Goal: Information Seeking & Learning: Learn about a topic

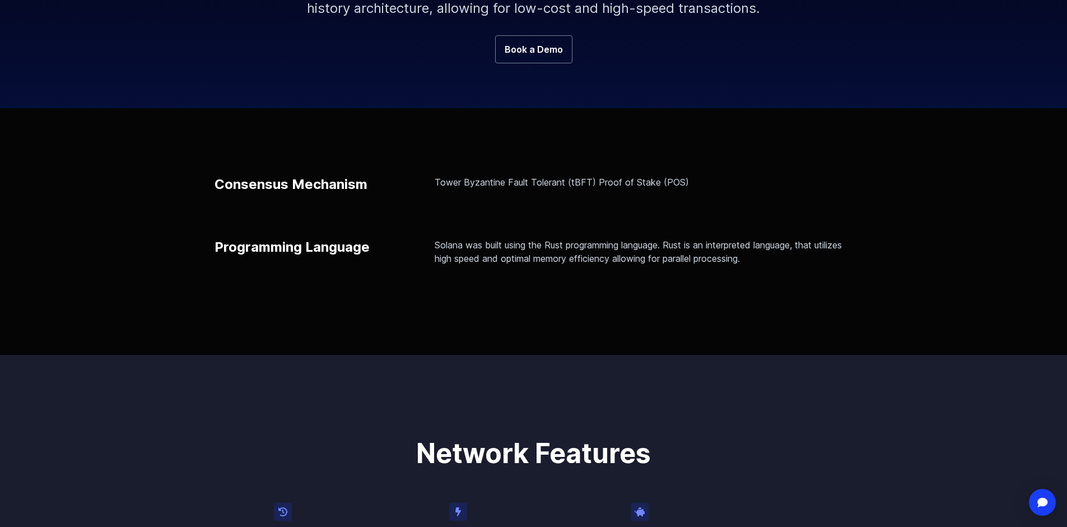
scroll to position [168, 0]
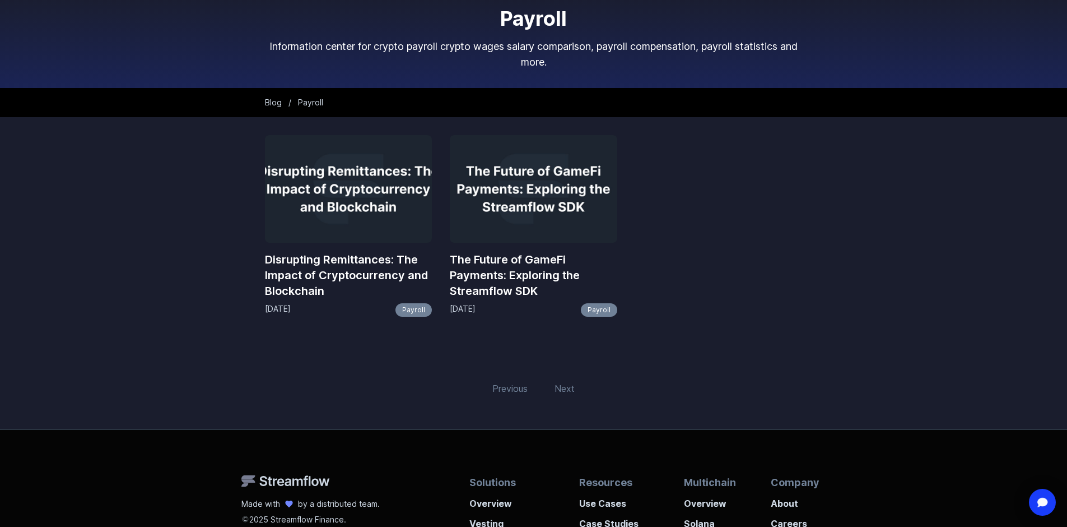
scroll to position [281, 0]
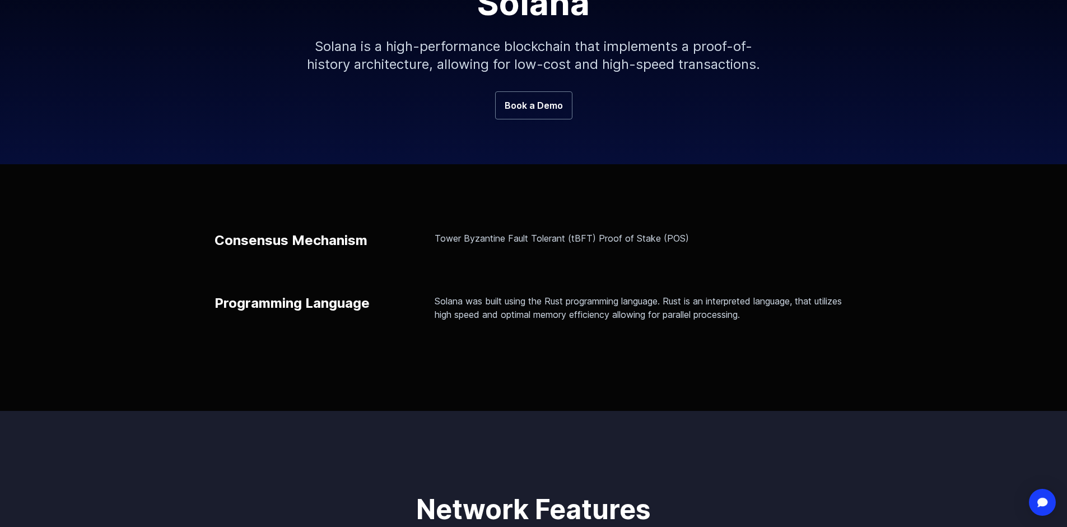
scroll to position [224, 0]
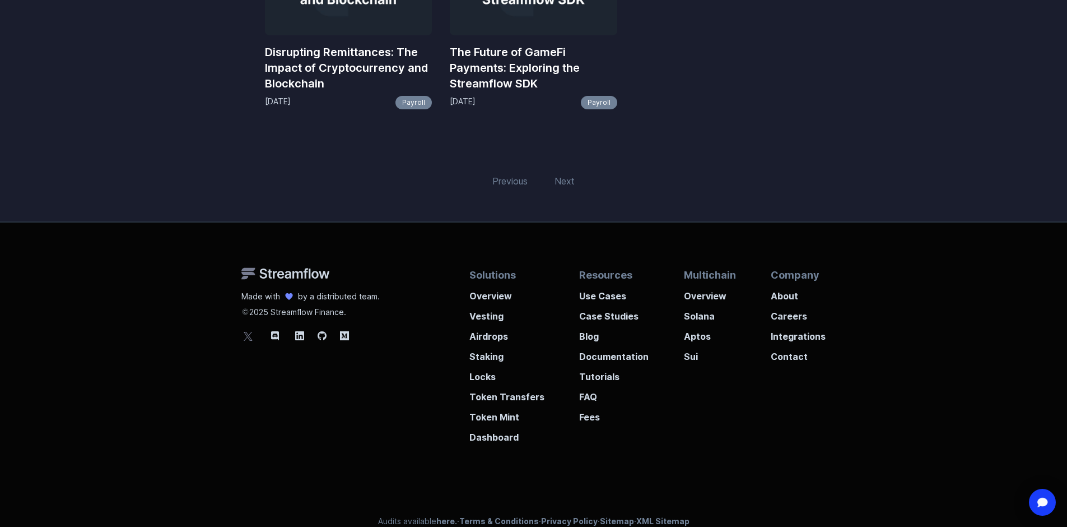
scroll to position [281, 0]
